Goal: Task Accomplishment & Management: Manage account settings

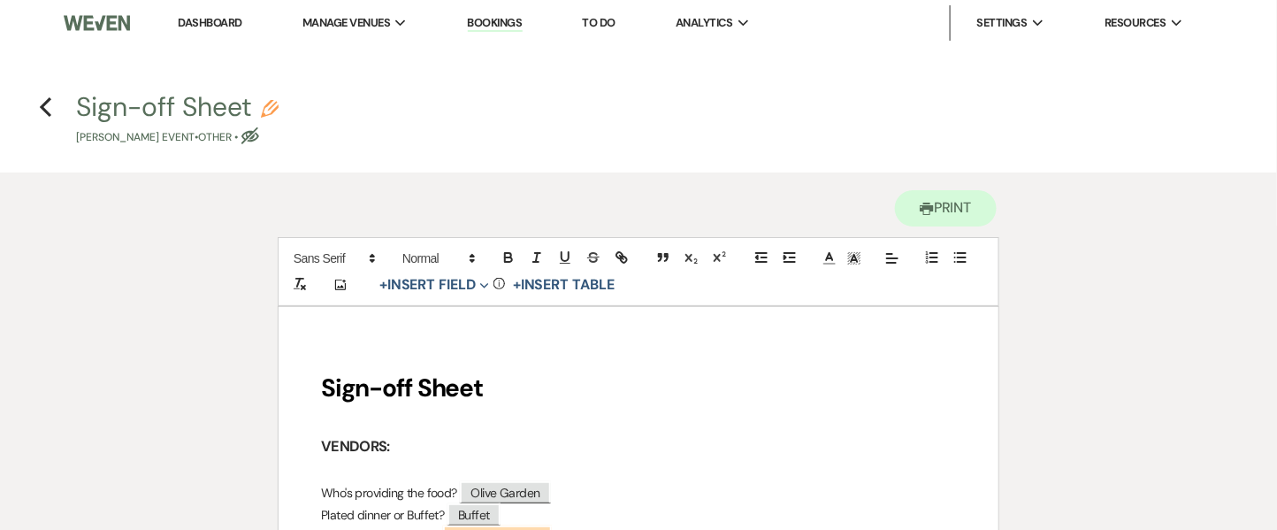
drag, startPoint x: 227, startPoint y: 17, endPoint x: 1293, endPoint y: 99, distance: 1069.0
click at [228, 17] on link "Dashboard" at bounding box center [210, 22] width 64 height 15
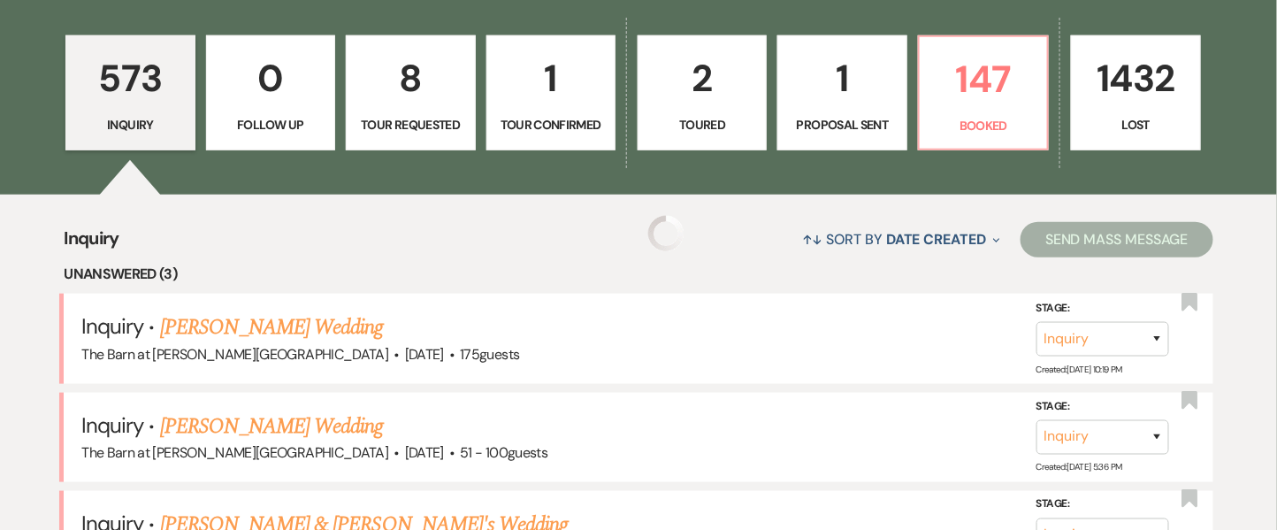
scroll to position [548, 0]
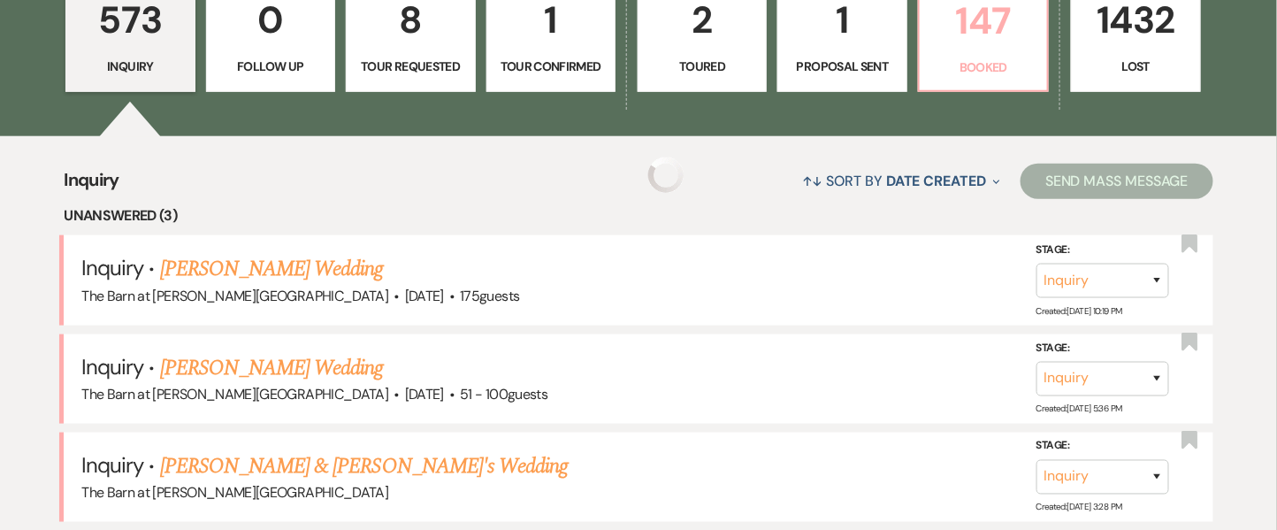
click at [1013, 26] on p "147" at bounding box center [984, 20] width 106 height 59
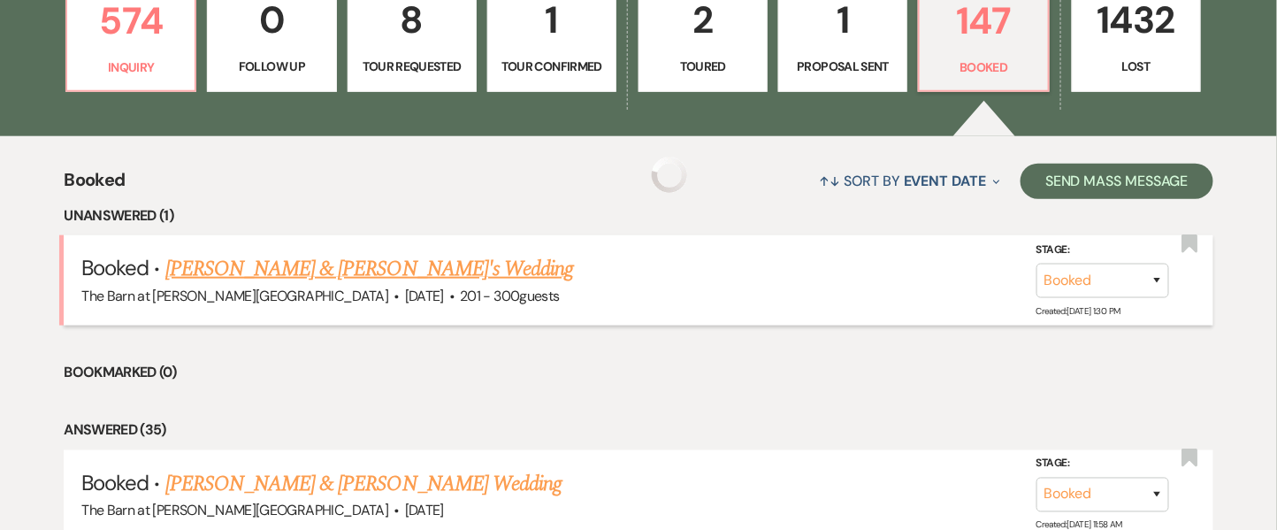
click at [318, 281] on link "[PERSON_NAME] & [PERSON_NAME]'s Wedding" at bounding box center [369, 269] width 409 height 32
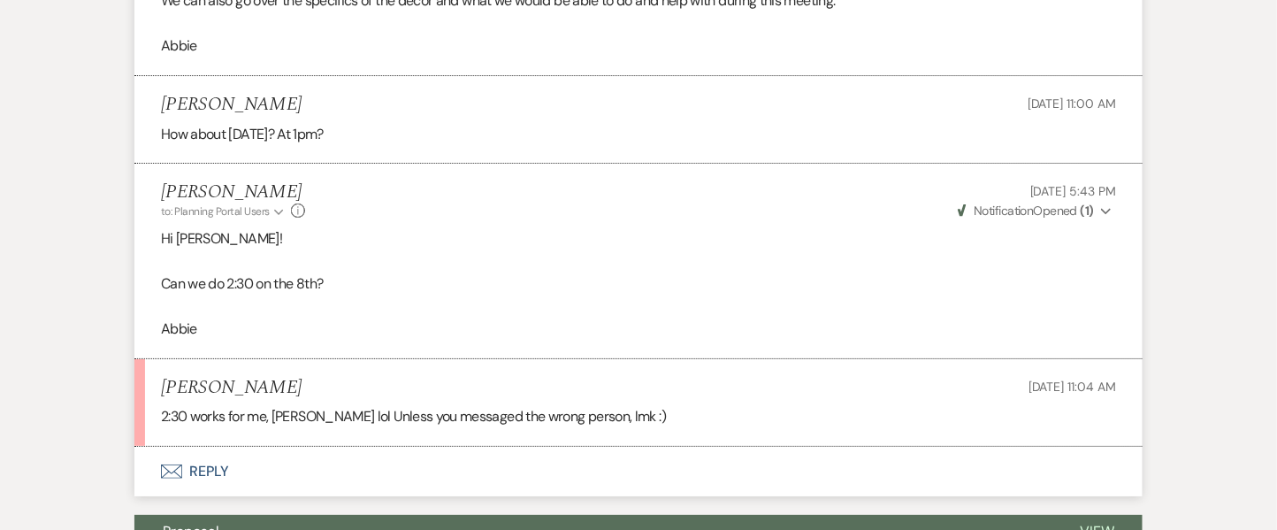
scroll to position [2093, 0]
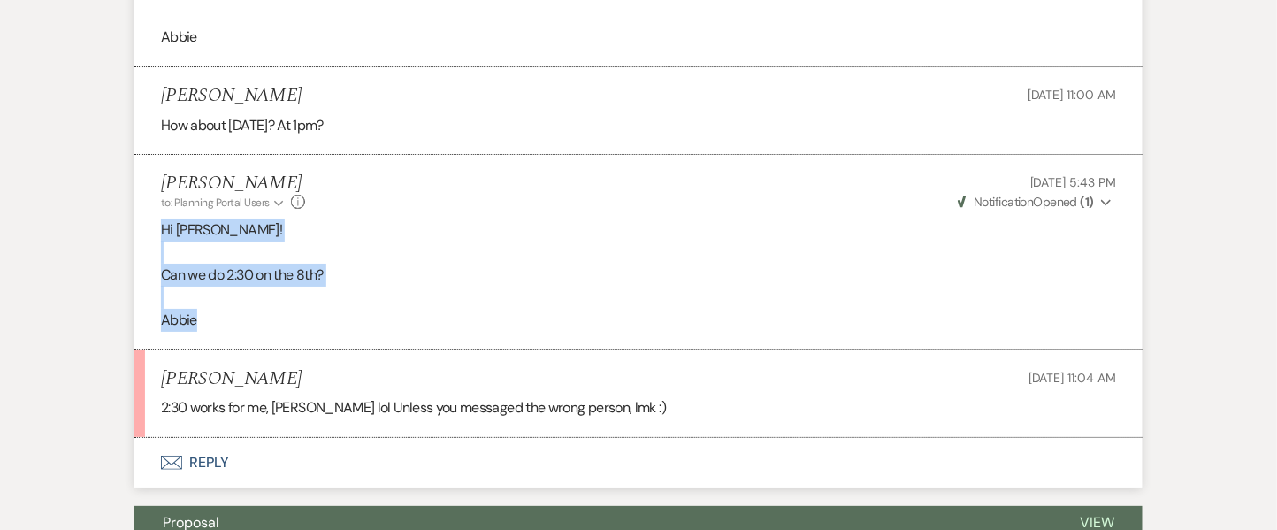
drag, startPoint x: 154, startPoint y: 222, endPoint x: 315, endPoint y: 317, distance: 186.7
click at [315, 317] on li "[PERSON_NAME] to: Planning Portal Users Expand Info [DATE] 5:43 PM Weven Check …" at bounding box center [638, 252] width 1008 height 195
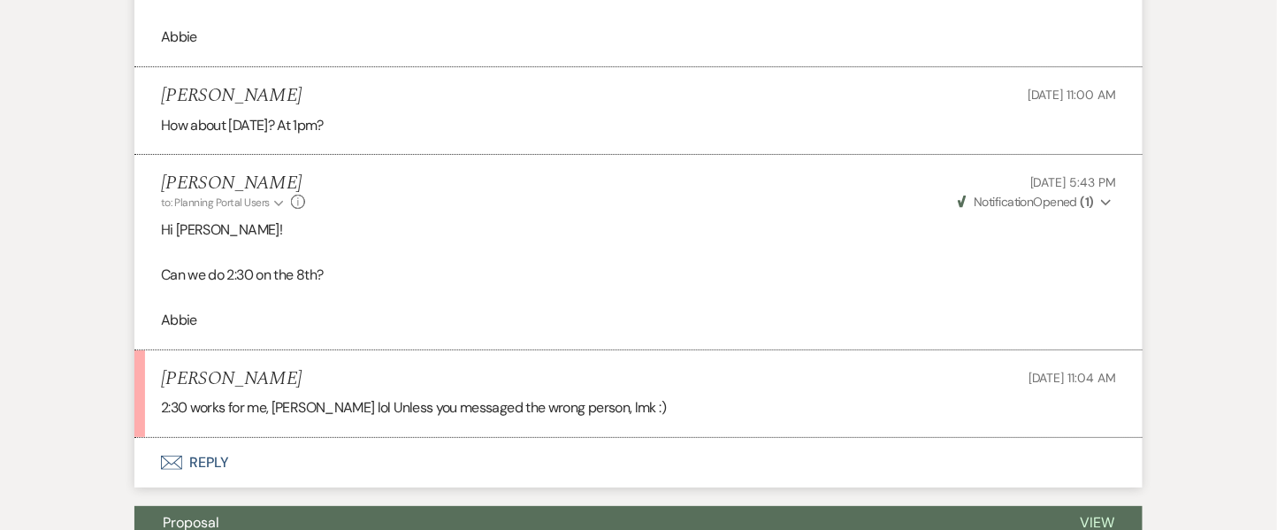
click at [335, 403] on p "2:30 works for me, [PERSON_NAME] lol Unless you messaged the wrong person, lmk …" at bounding box center [638, 407] width 955 height 23
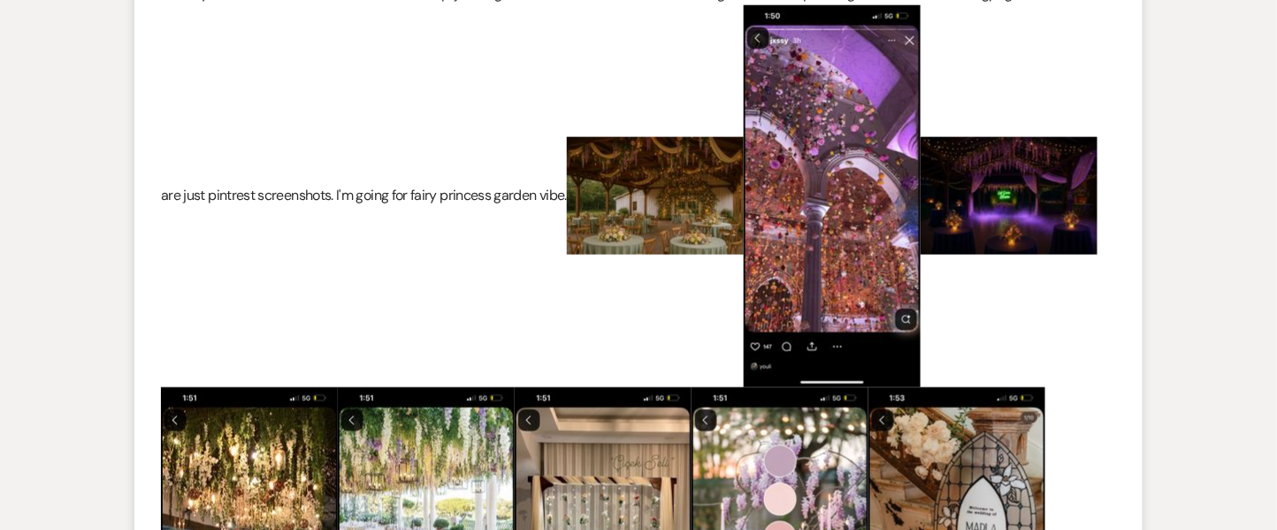
scroll to position [0, 0]
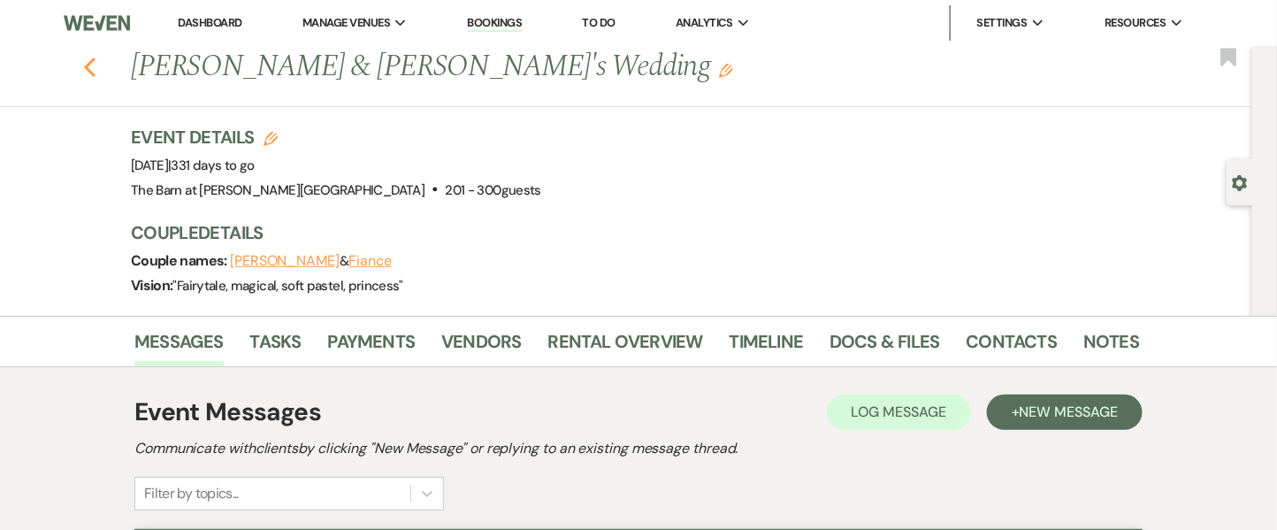
click at [95, 72] on icon "Previous" at bounding box center [89, 67] width 13 height 21
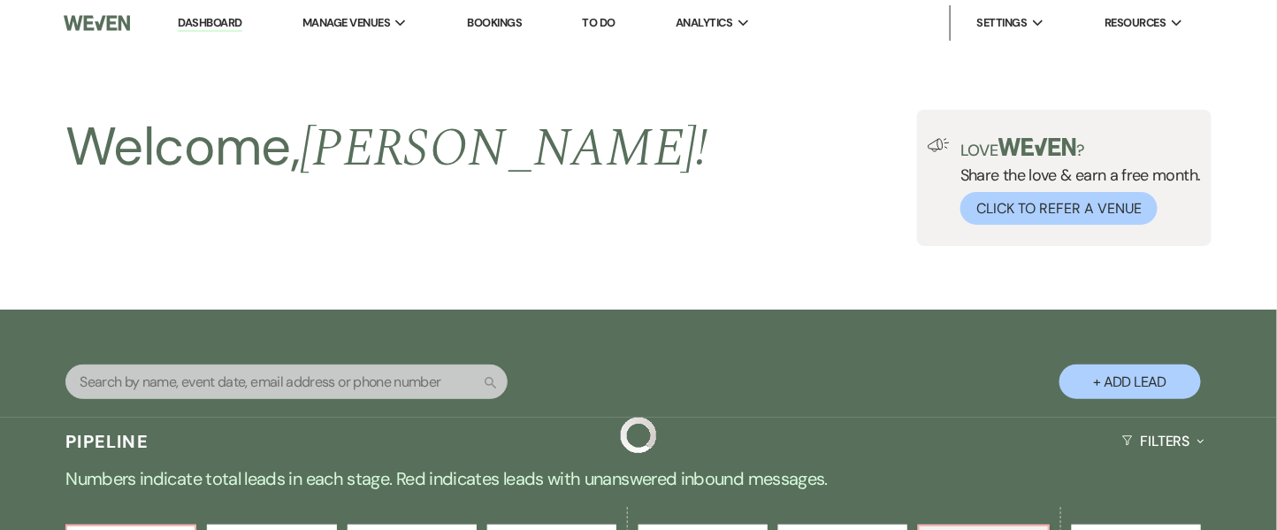
scroll to position [548, 0]
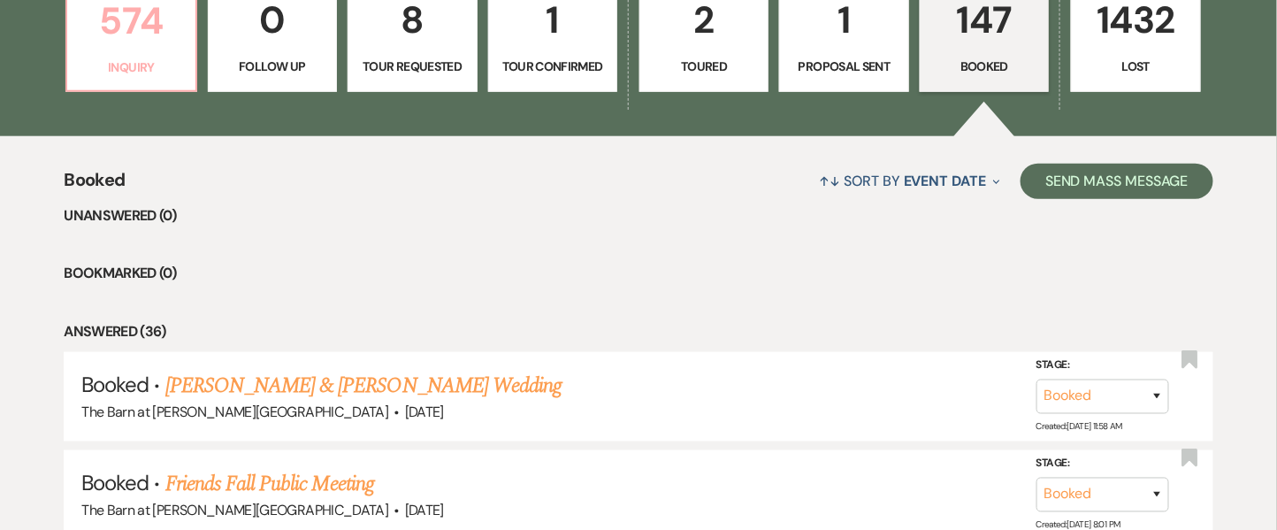
click at [184, 58] on p "Inquiry" at bounding box center [131, 66] width 106 height 19
